Goal: Find specific page/section: Find specific page/section

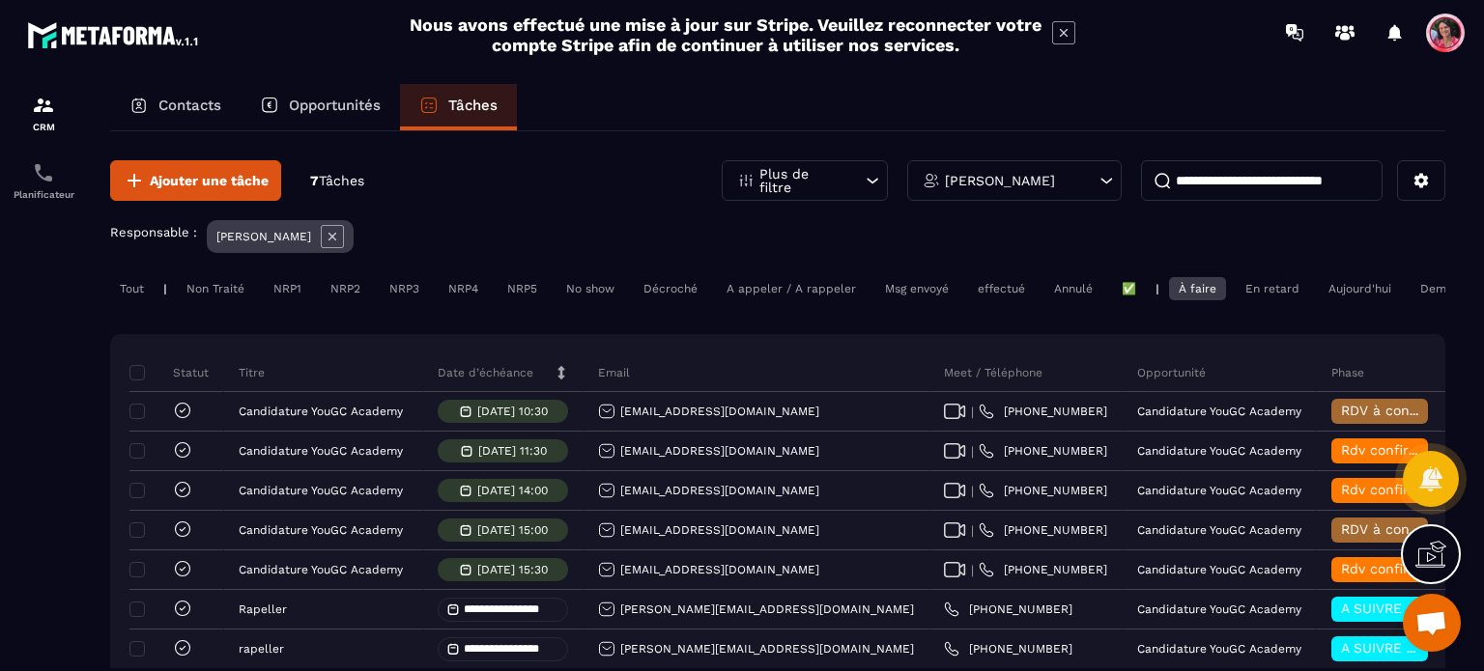
scroll to position [97, 0]
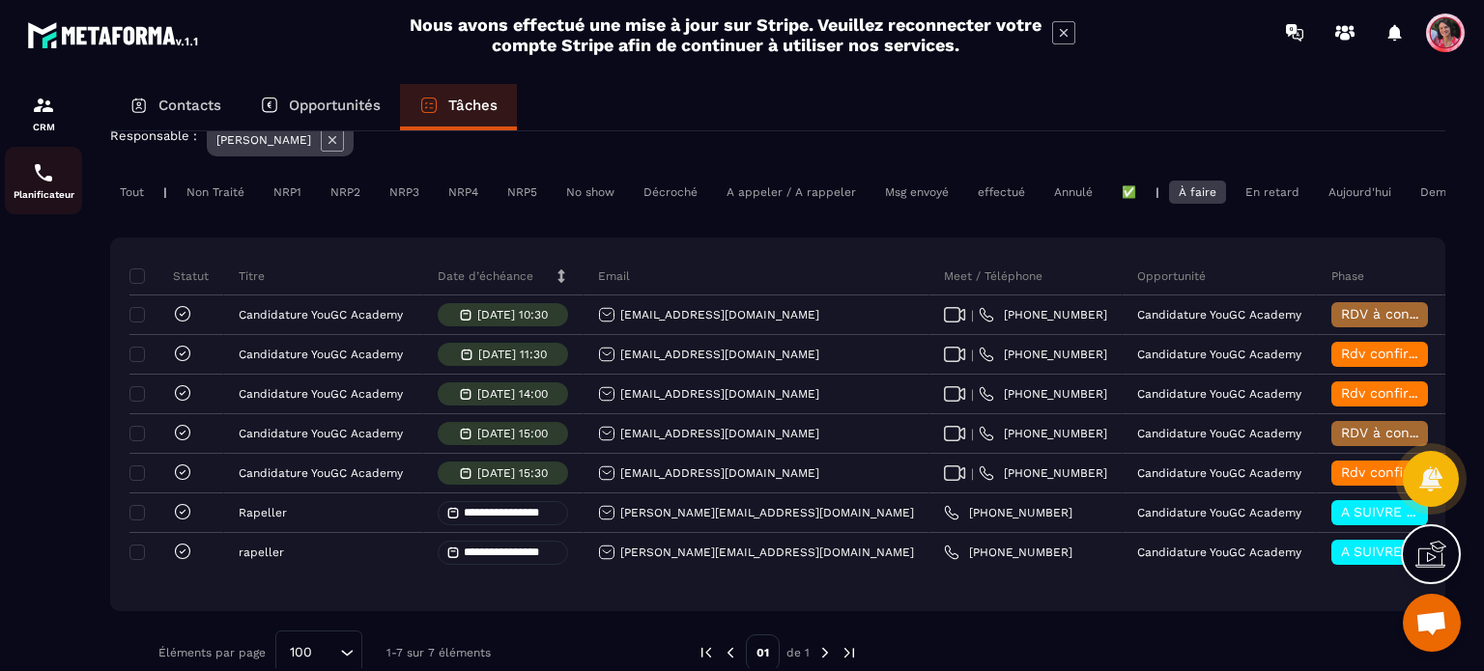
click at [39, 181] on img at bounding box center [43, 172] width 23 height 23
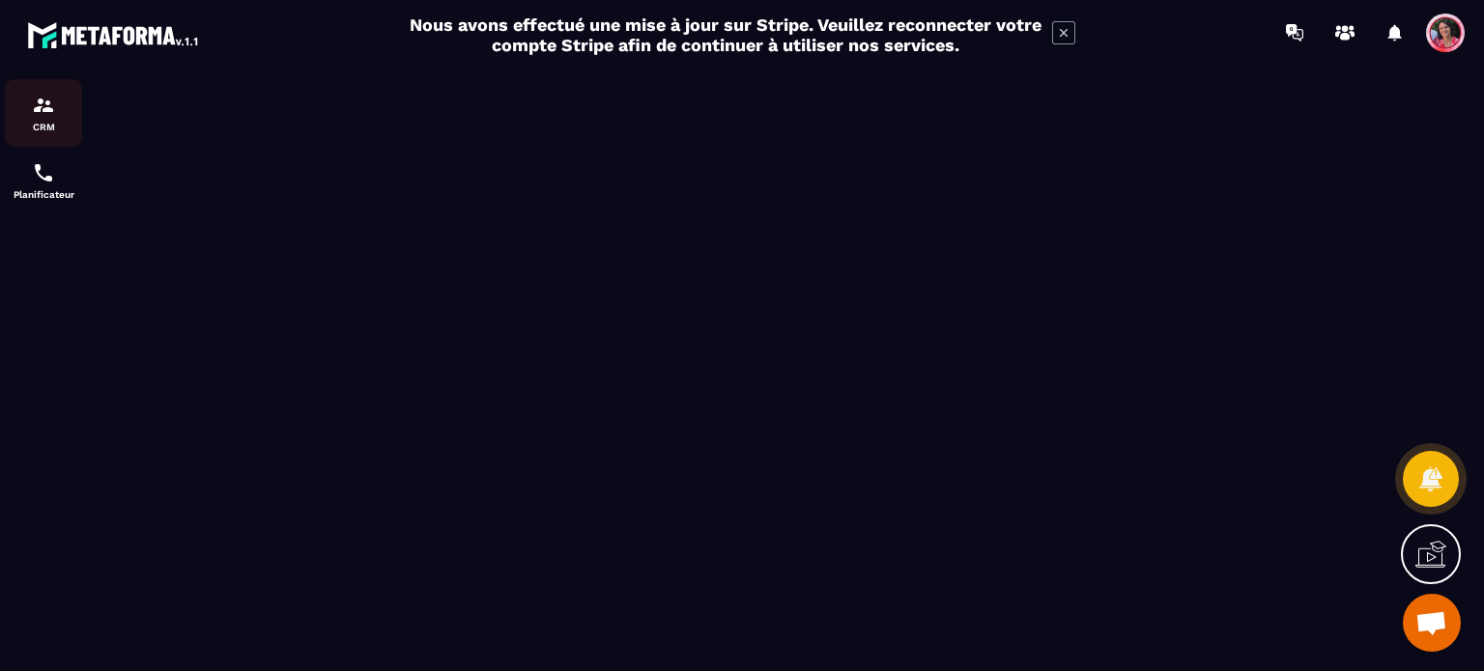
click at [47, 114] on img at bounding box center [43, 105] width 23 height 23
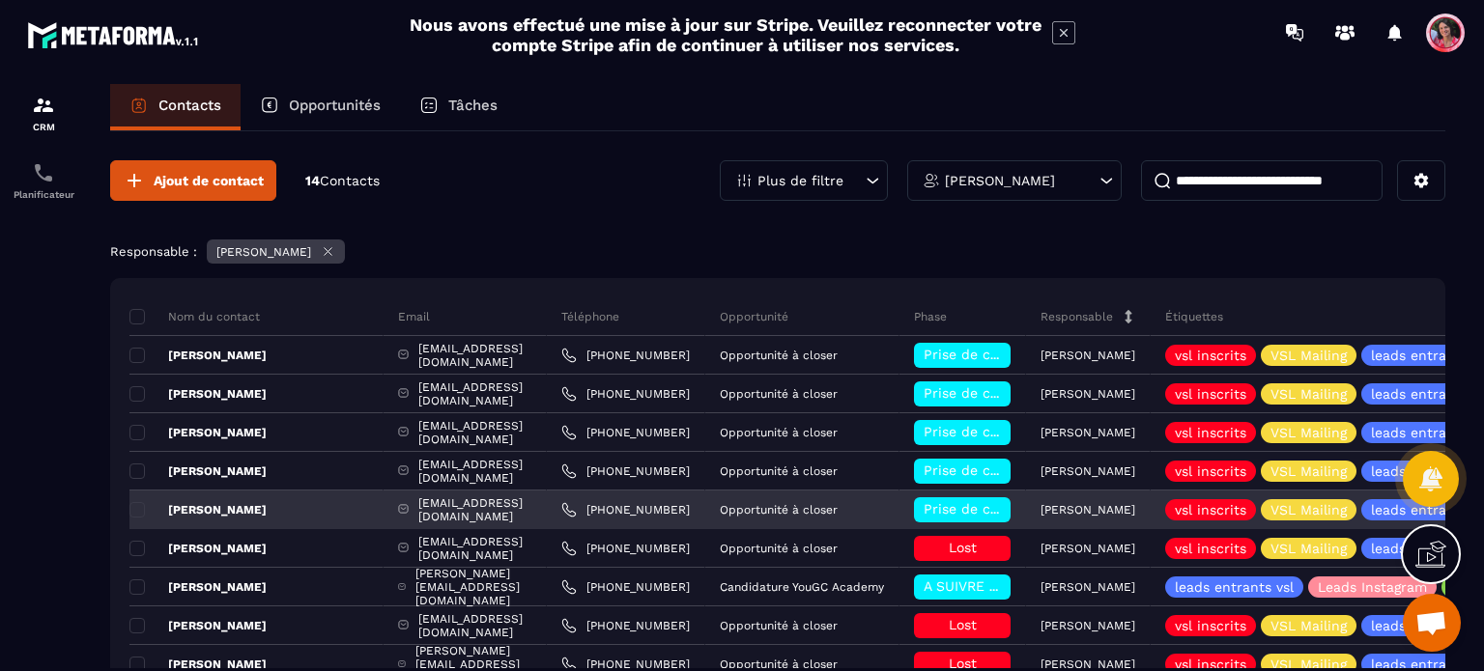
click at [216, 502] on p "[PERSON_NAME]" at bounding box center [197, 509] width 137 height 15
